Goal: Navigation & Orientation: Find specific page/section

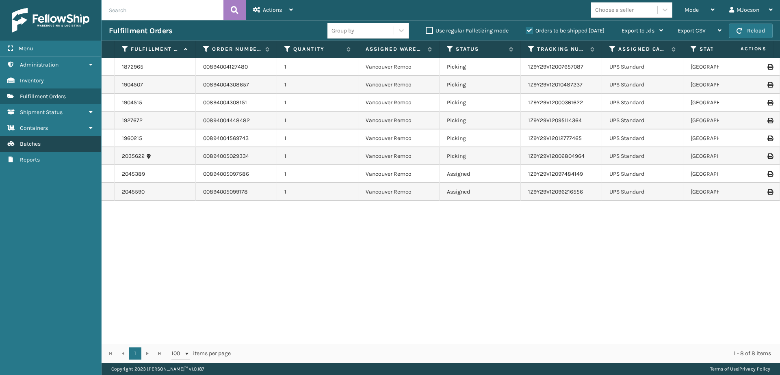
click at [35, 140] on link "Batches" at bounding box center [50, 144] width 101 height 16
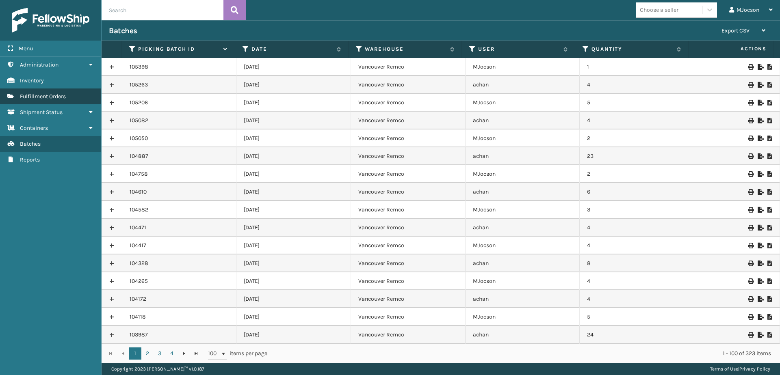
click at [45, 96] on span "Fulfillment Orders" at bounding box center [43, 96] width 46 height 7
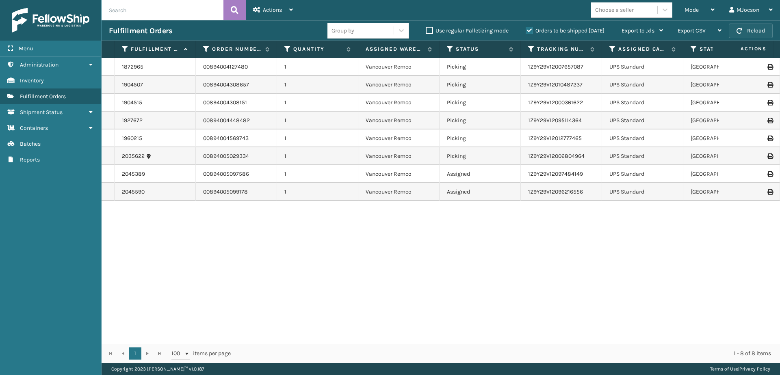
click at [379, 30] on button "Reload" at bounding box center [751, 31] width 44 height 15
